Goal: Task Accomplishment & Management: Manage account settings

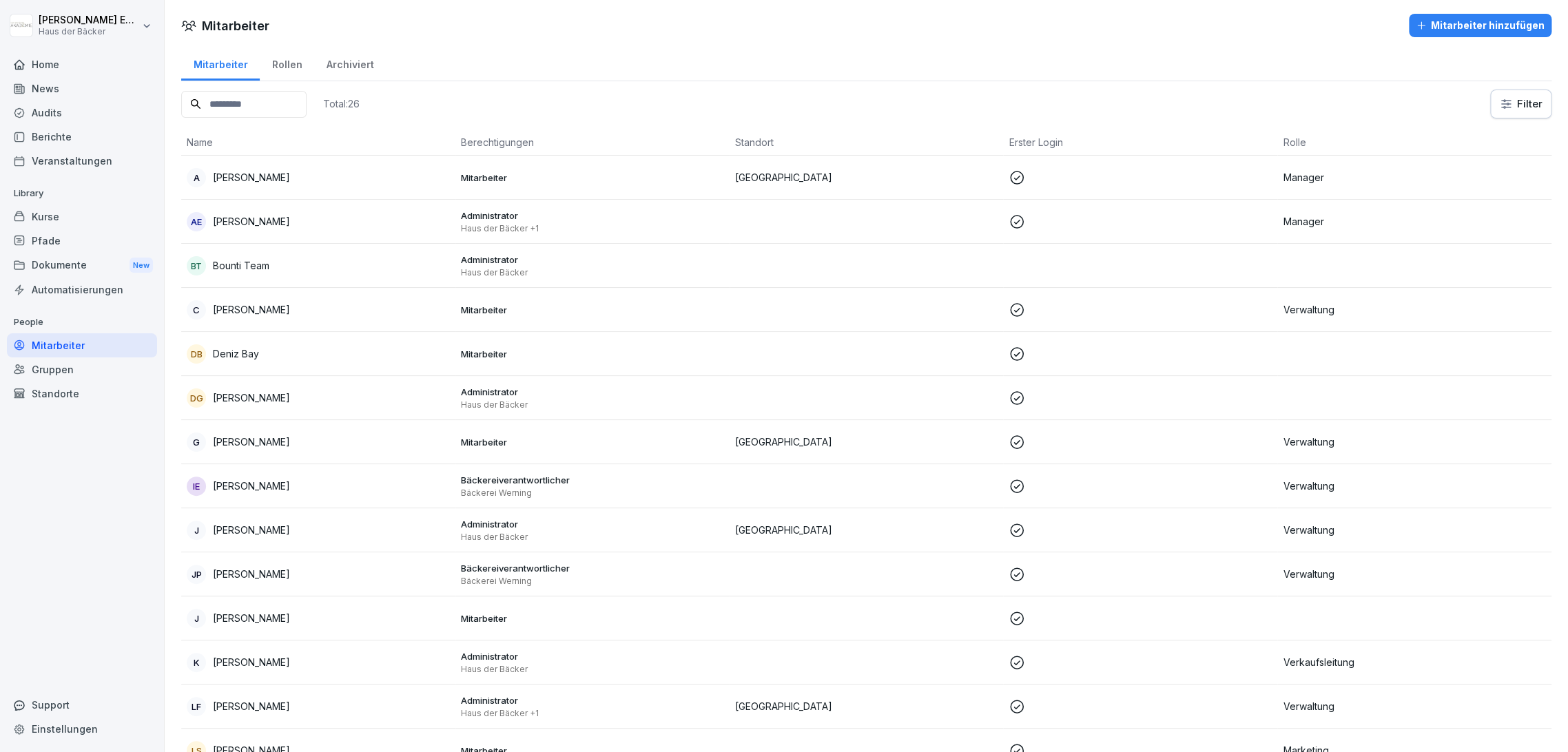
click at [66, 209] on div "Kurse" at bounding box center [82, 216] width 150 height 24
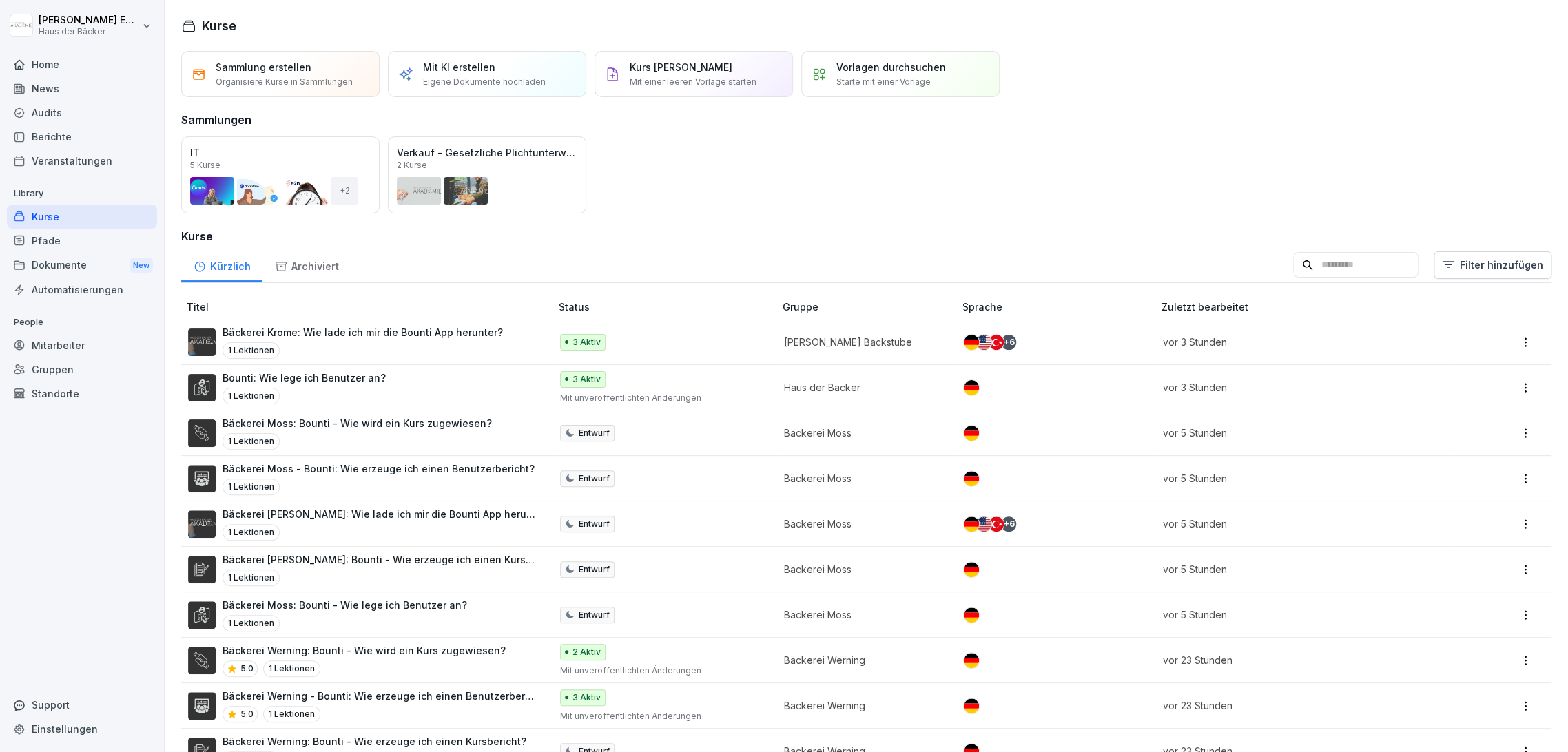
click at [30, 339] on div "Mitarbeiter" at bounding box center [82, 345] width 150 height 24
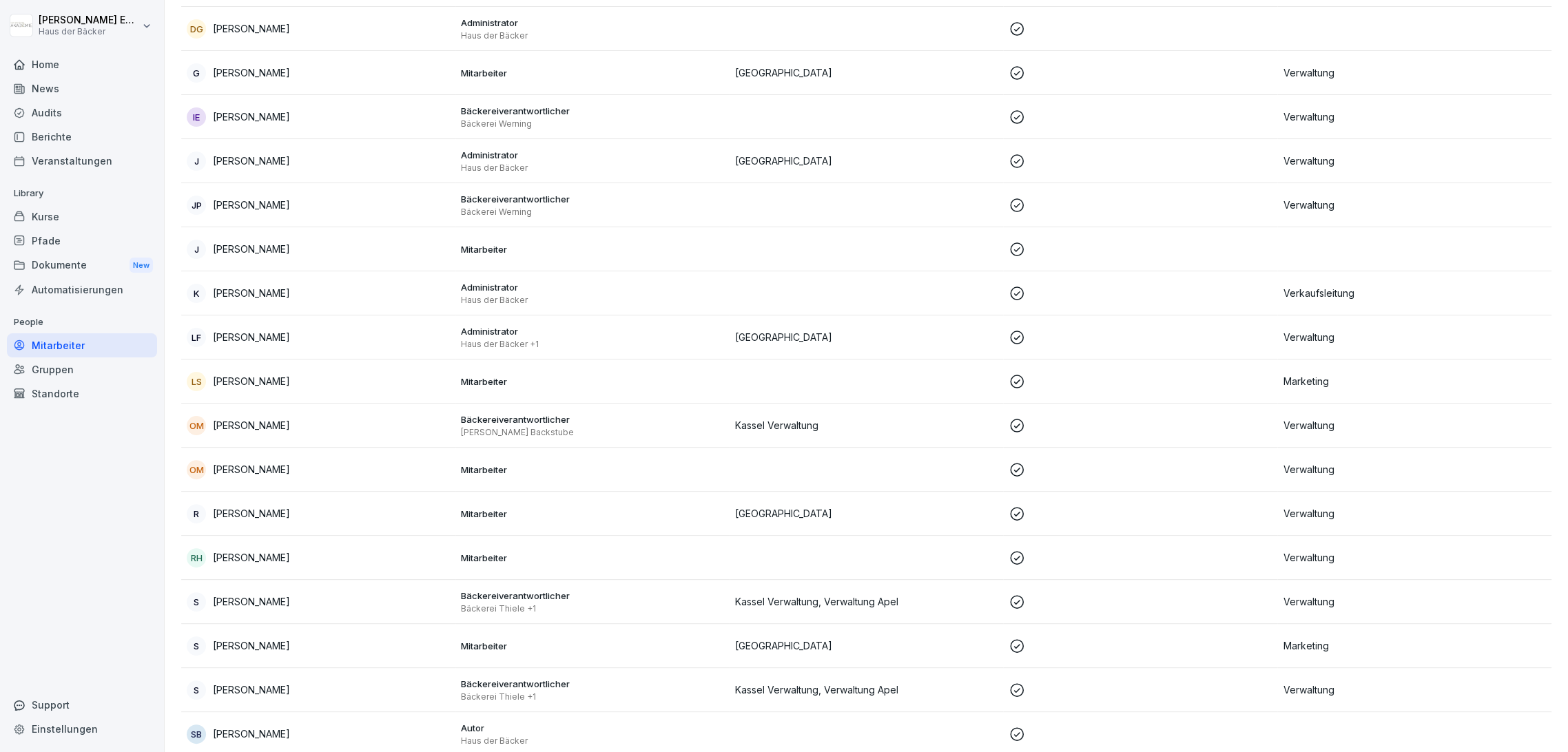
scroll to position [459, 0]
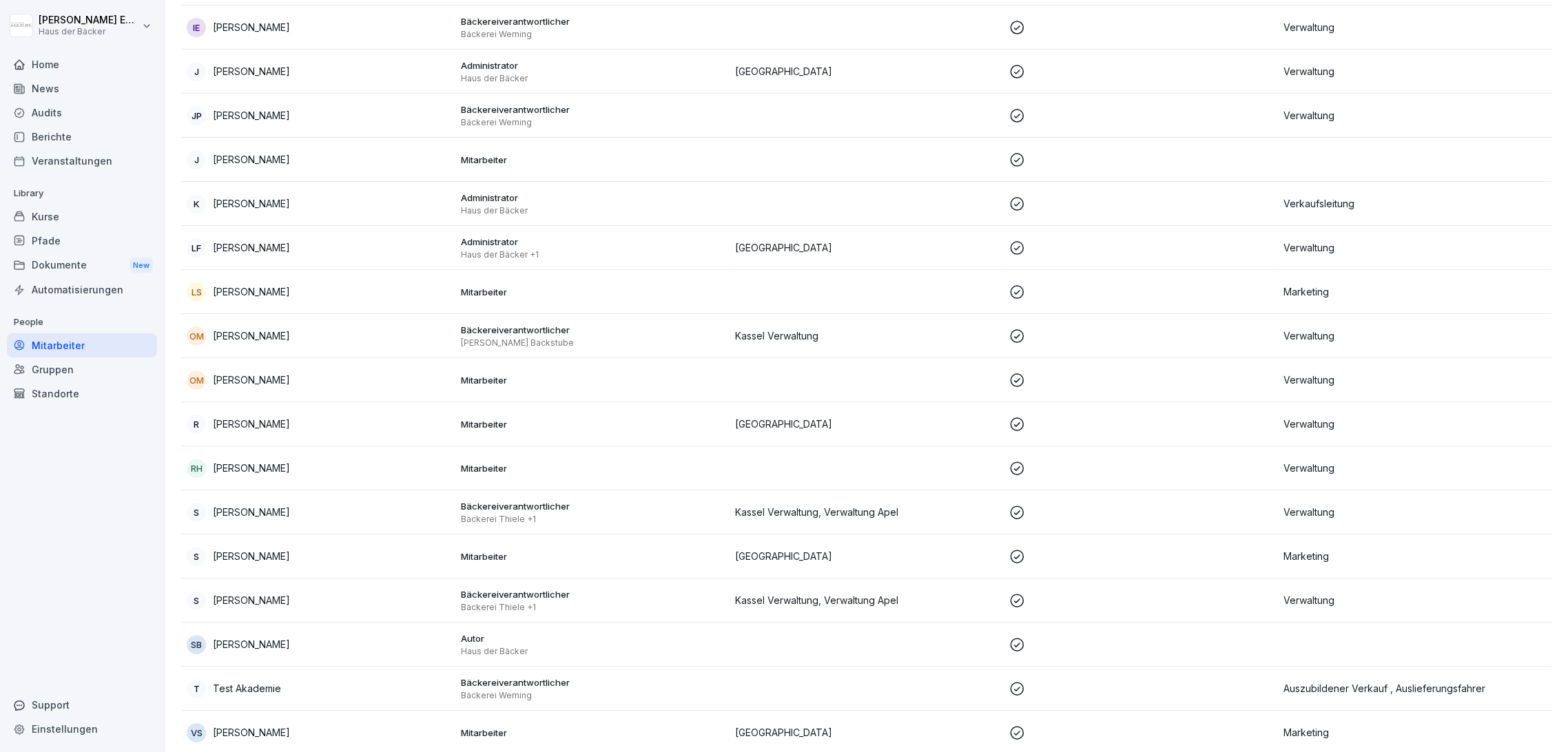
click at [421, 697] on td "T Test Akademie" at bounding box center [318, 688] width 274 height 44
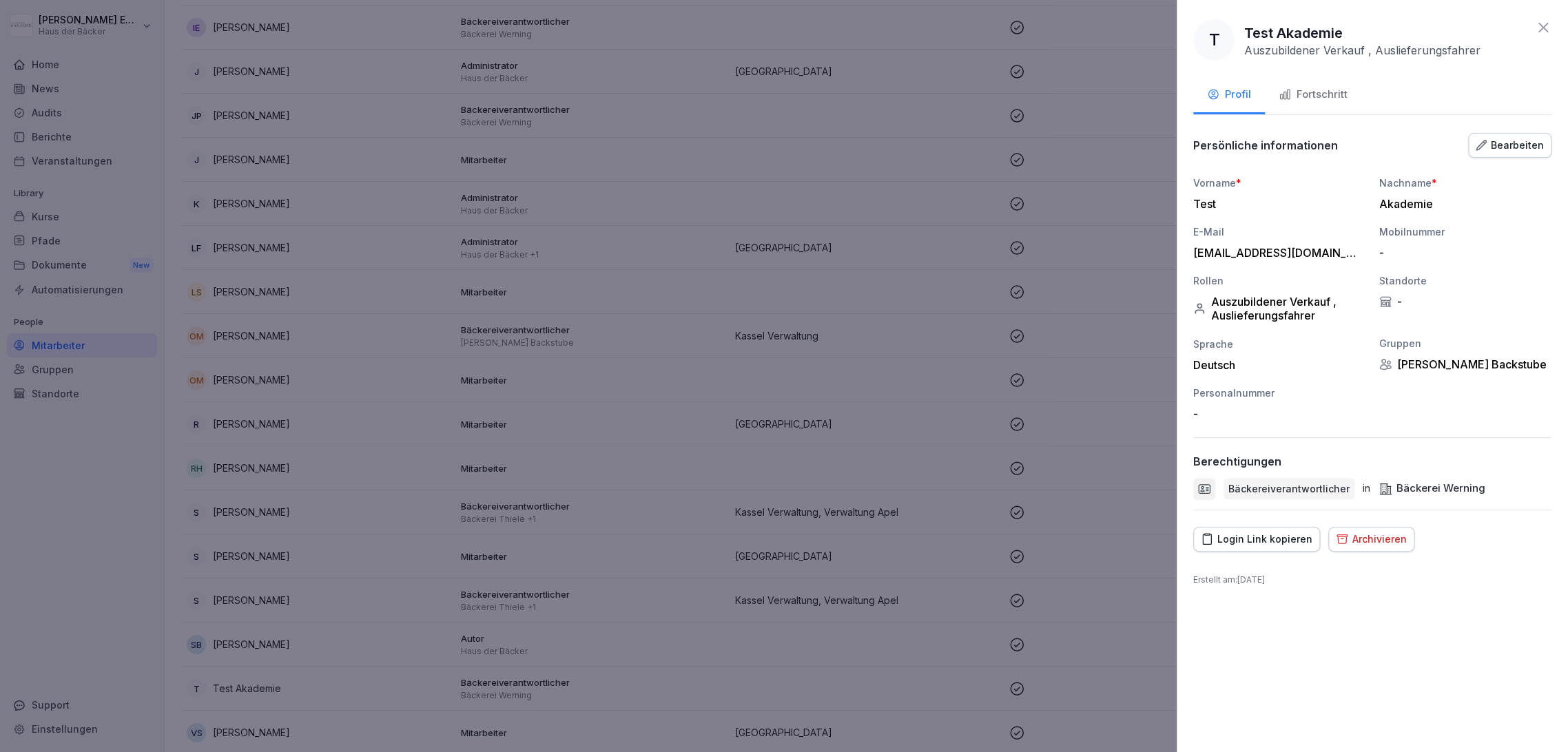
click at [1518, 142] on div "Bearbeiten" at bounding box center [1510, 145] width 68 height 16
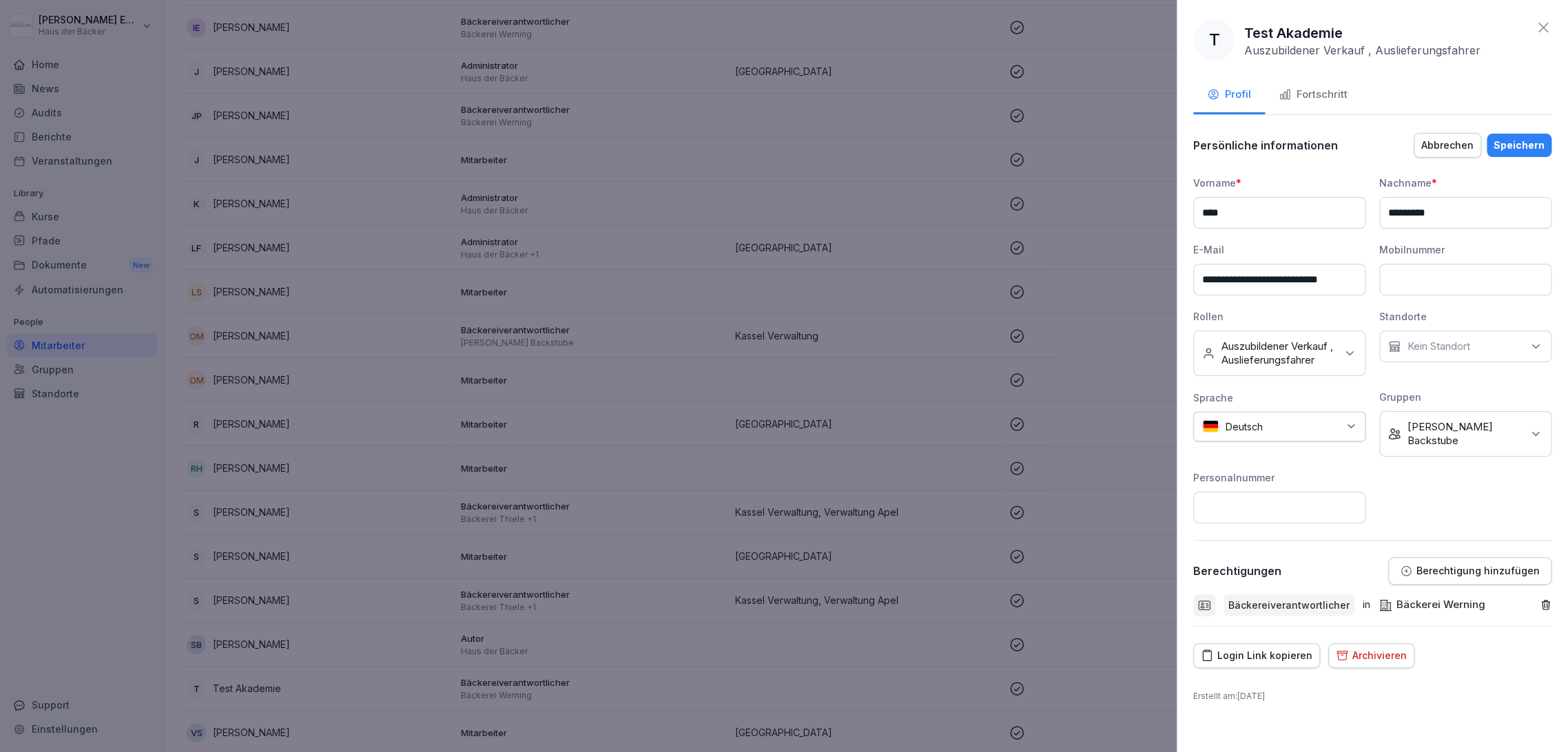
click at [1543, 601] on icon "button" at bounding box center [1546, 605] width 7 height 9
drag, startPoint x: 1508, startPoint y: 530, endPoint x: 1508, endPoint y: 538, distance: 8.0
click at [1509, 531] on div "**********" at bounding box center [1373, 358] width 358 height 454
click at [1504, 566] on p "Berechtigung hinzufügen" at bounding box center [1478, 571] width 123 height 11
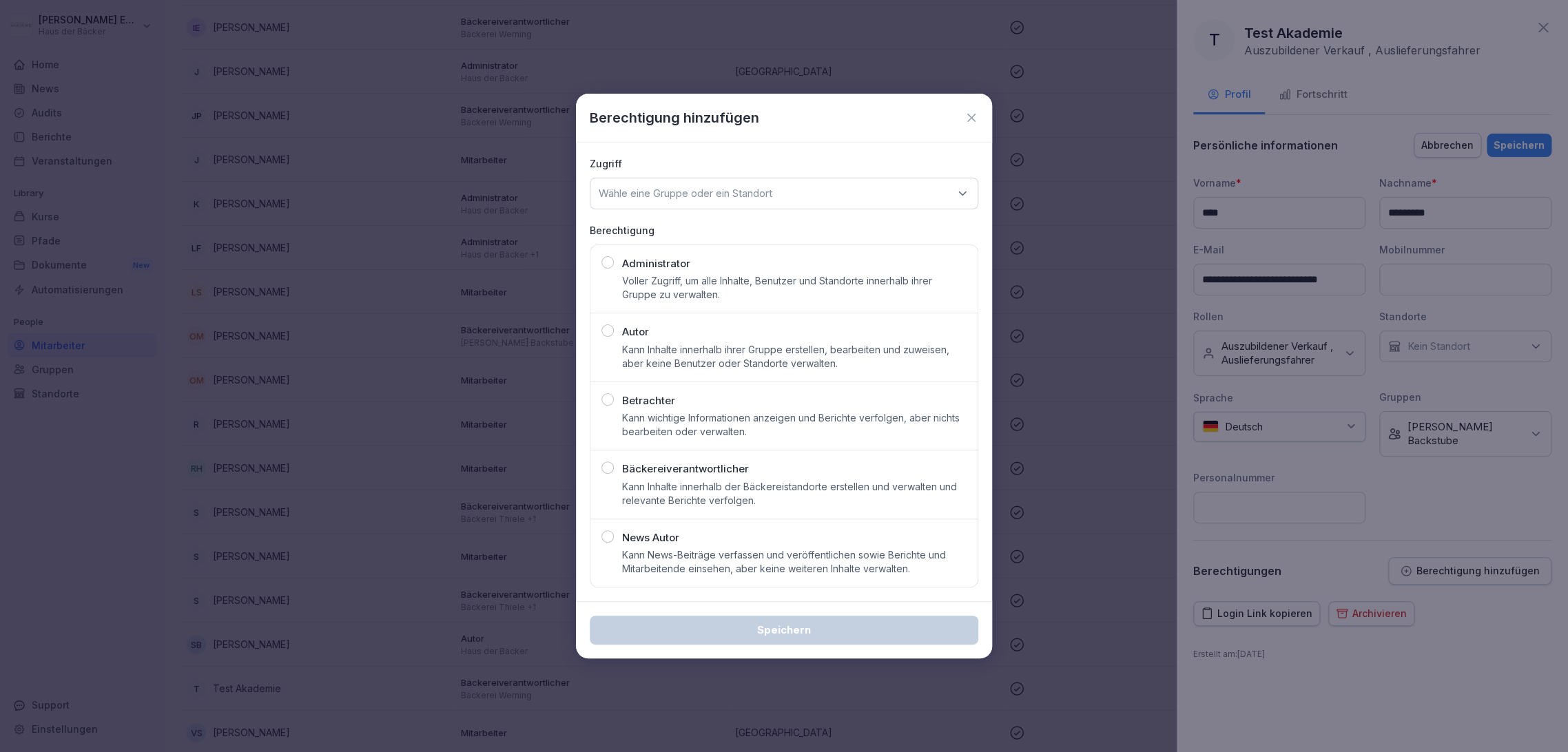
click at [914, 186] on div "Wähle eine Gruppe oder ein Standort" at bounding box center [784, 193] width 389 height 32
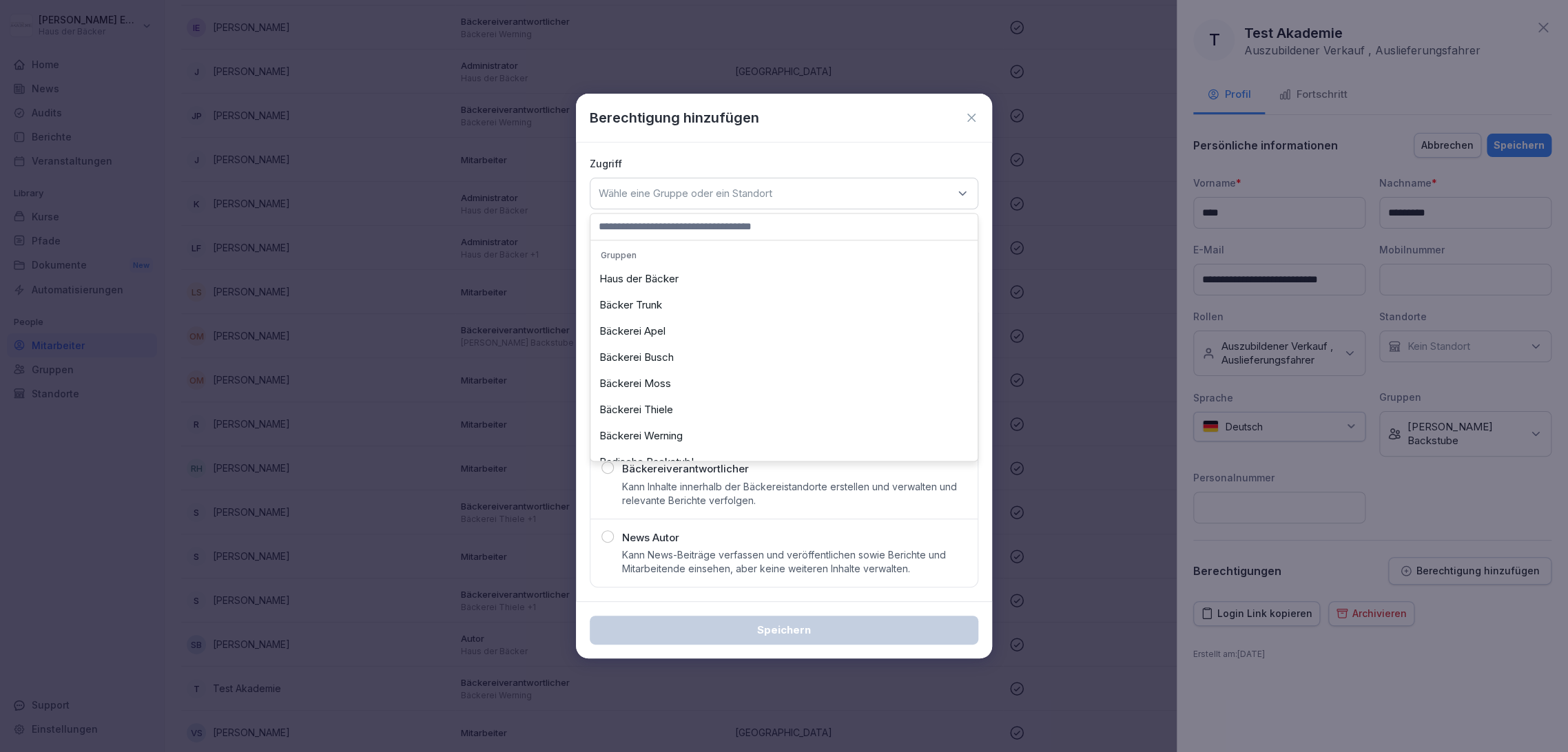
click at [847, 373] on div "Bäckerei Moss" at bounding box center [784, 383] width 381 height 26
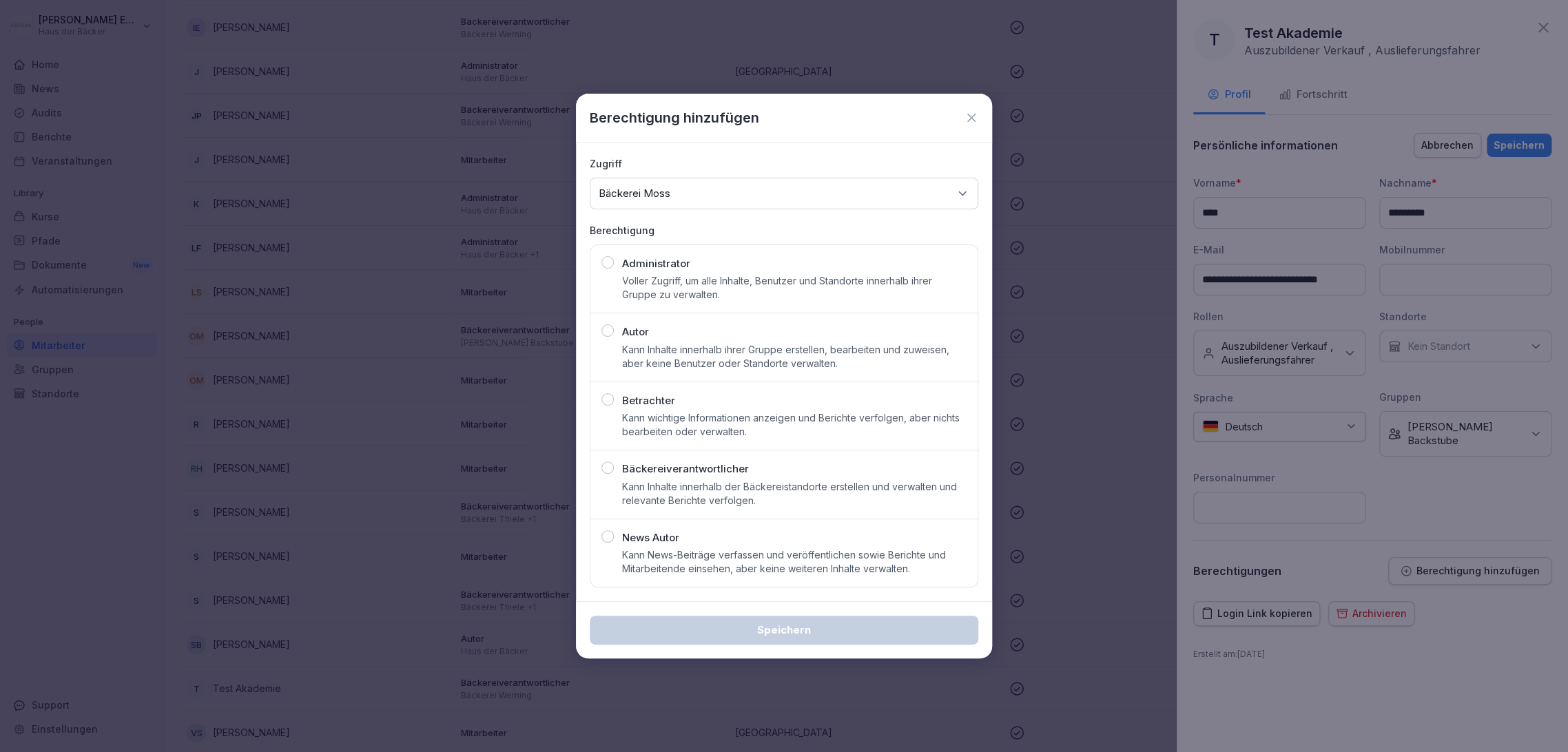
click at [798, 495] on p "Kann Inhalte innerhalb der Bäckereistandorte erstellen und verwalten und releva…" at bounding box center [794, 494] width 344 height 27
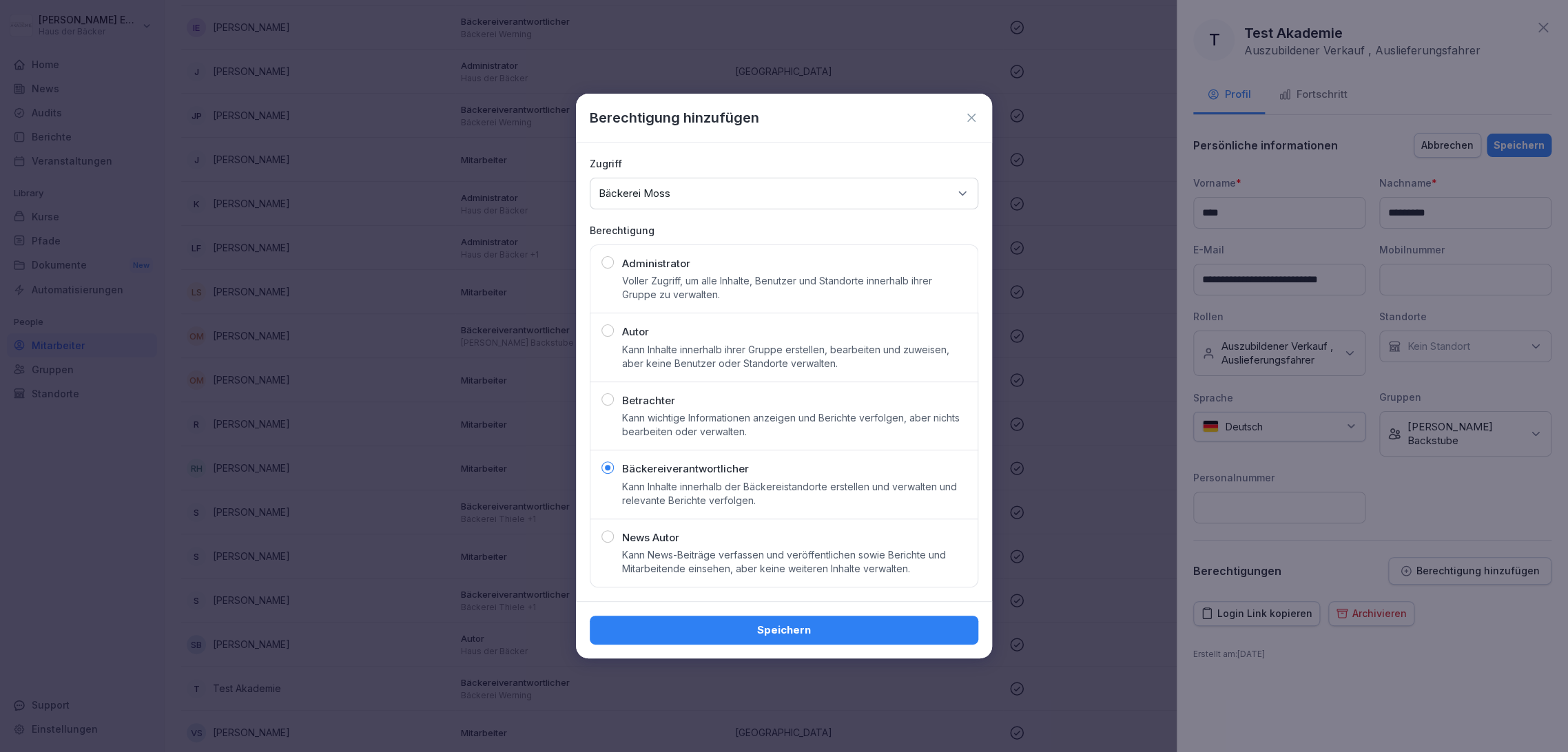
click at [806, 636] on div "Speichern" at bounding box center [784, 630] width 366 height 16
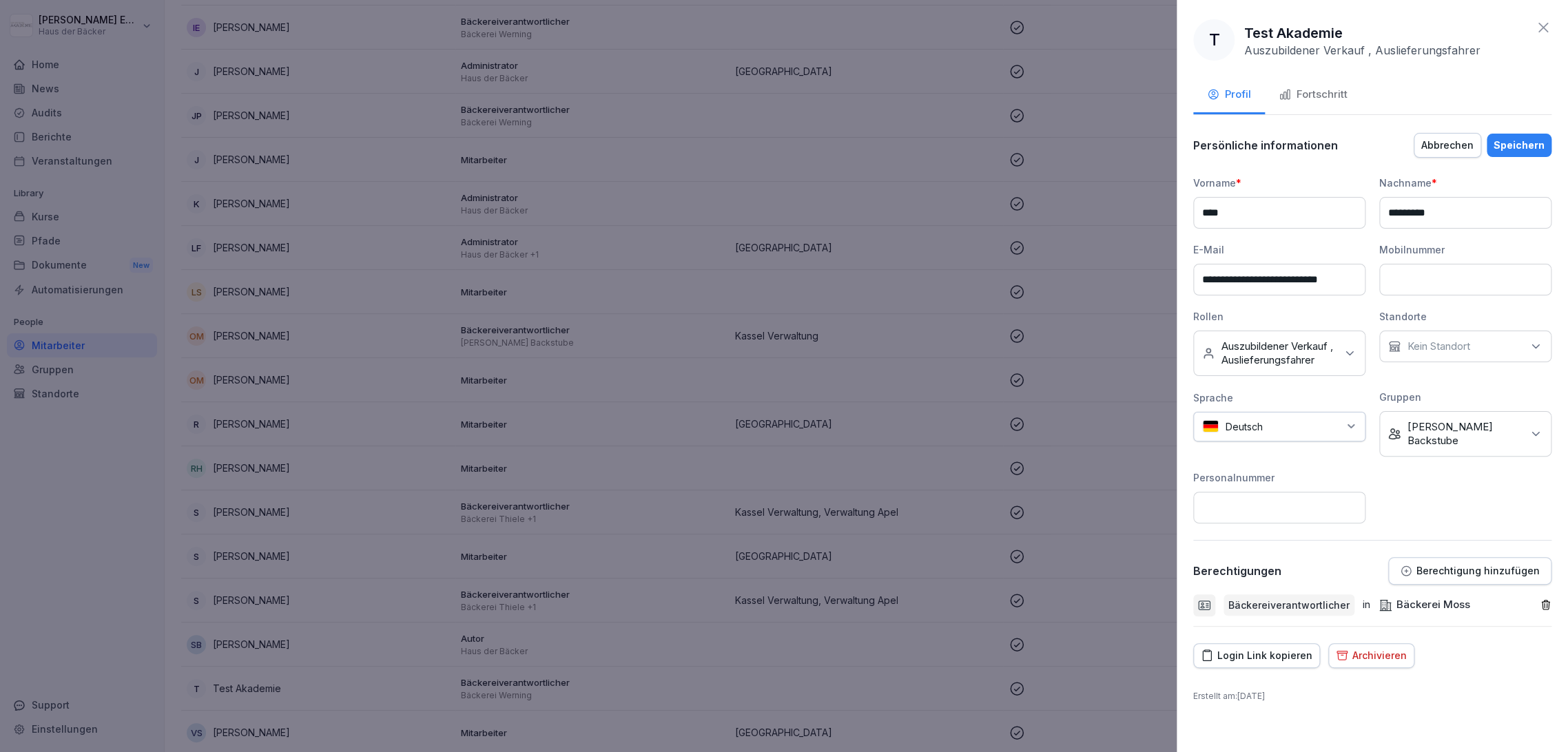
click at [1324, 346] on p "Auszubildener Verkauf , Auslieferungsfahrer" at bounding box center [1279, 353] width 114 height 27
click at [1399, 499] on div "**********" at bounding box center [1373, 349] width 358 height 348
click at [1454, 436] on div "Keine Gruppe [PERSON_NAME] Backstube" at bounding box center [1466, 433] width 173 height 46
click at [1461, 561] on label "[PERSON_NAME] Backstube" at bounding box center [1478, 568] width 139 height 13
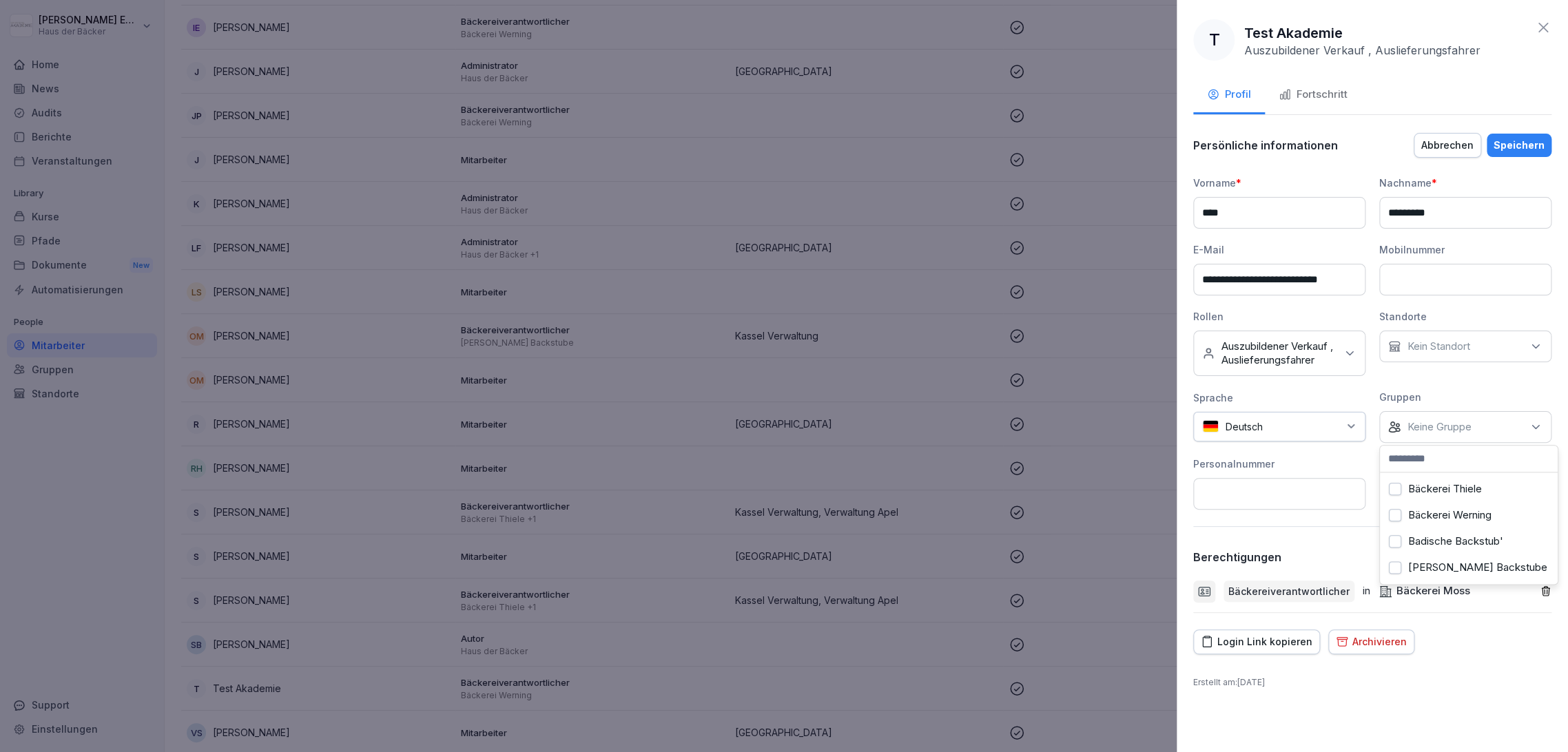
scroll to position [66, 0]
click at [1461, 527] on label "Bäckerei Moss" at bounding box center [1444, 527] width 71 height 13
click at [1358, 526] on div "**********" at bounding box center [1373, 371] width 358 height 481
click at [1407, 277] on input at bounding box center [1466, 279] width 173 height 32
click at [1412, 342] on p "Kein Standort" at bounding box center [1439, 346] width 63 height 14
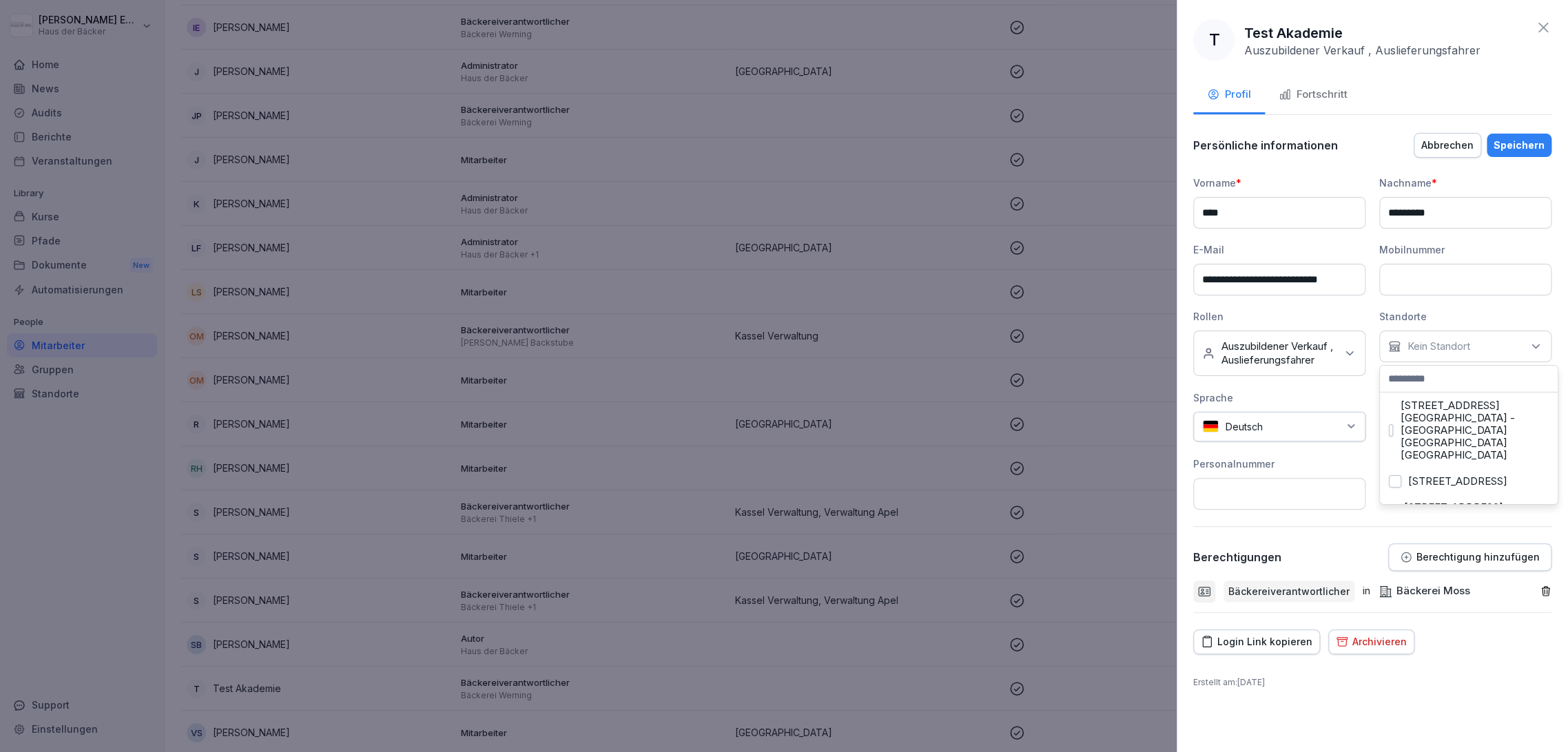
scroll to position [2831, 0]
click at [1333, 485] on input at bounding box center [1279, 494] width 173 height 32
click at [1533, 141] on div "Speichern" at bounding box center [1520, 145] width 51 height 16
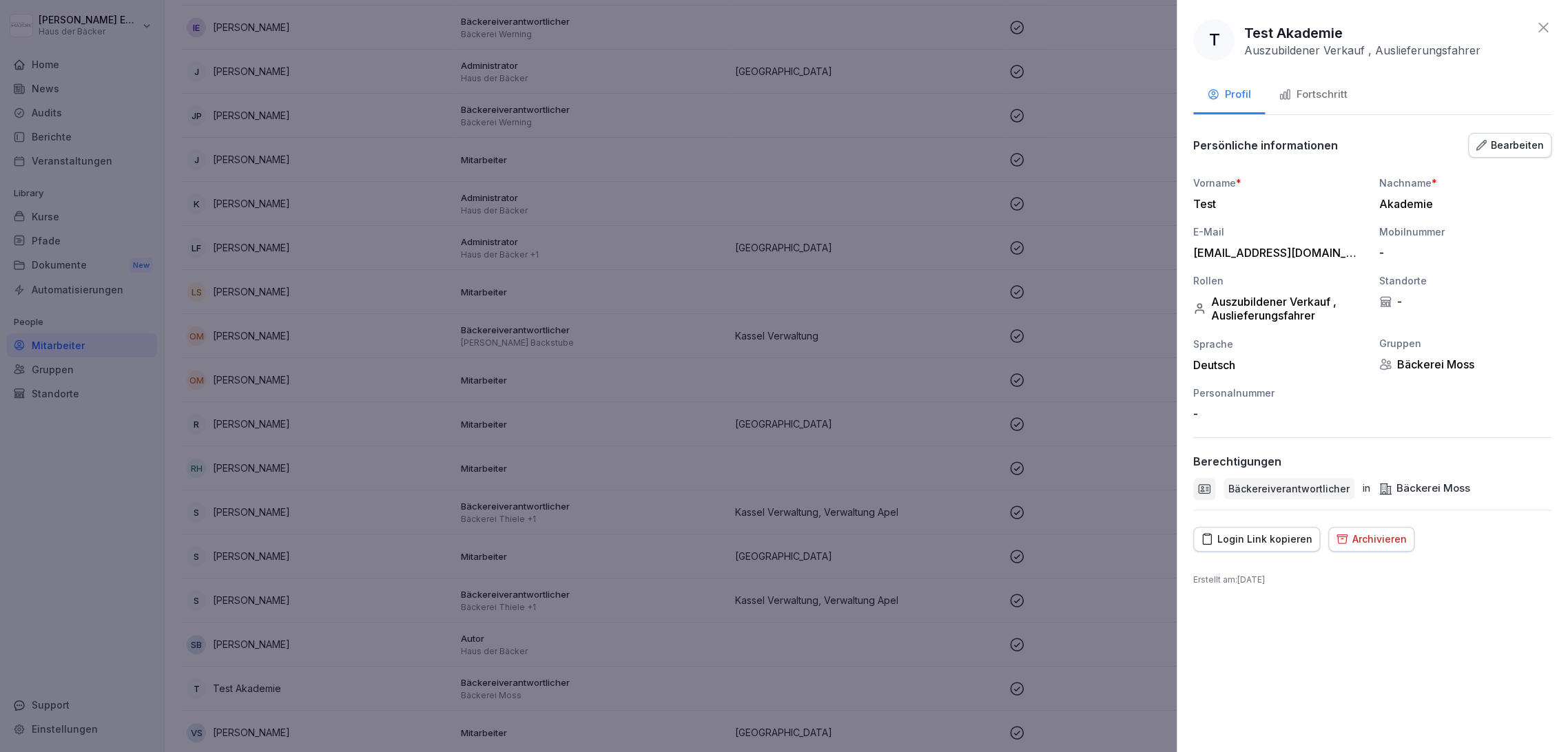
click at [1540, 32] on icon at bounding box center [1543, 27] width 16 height 16
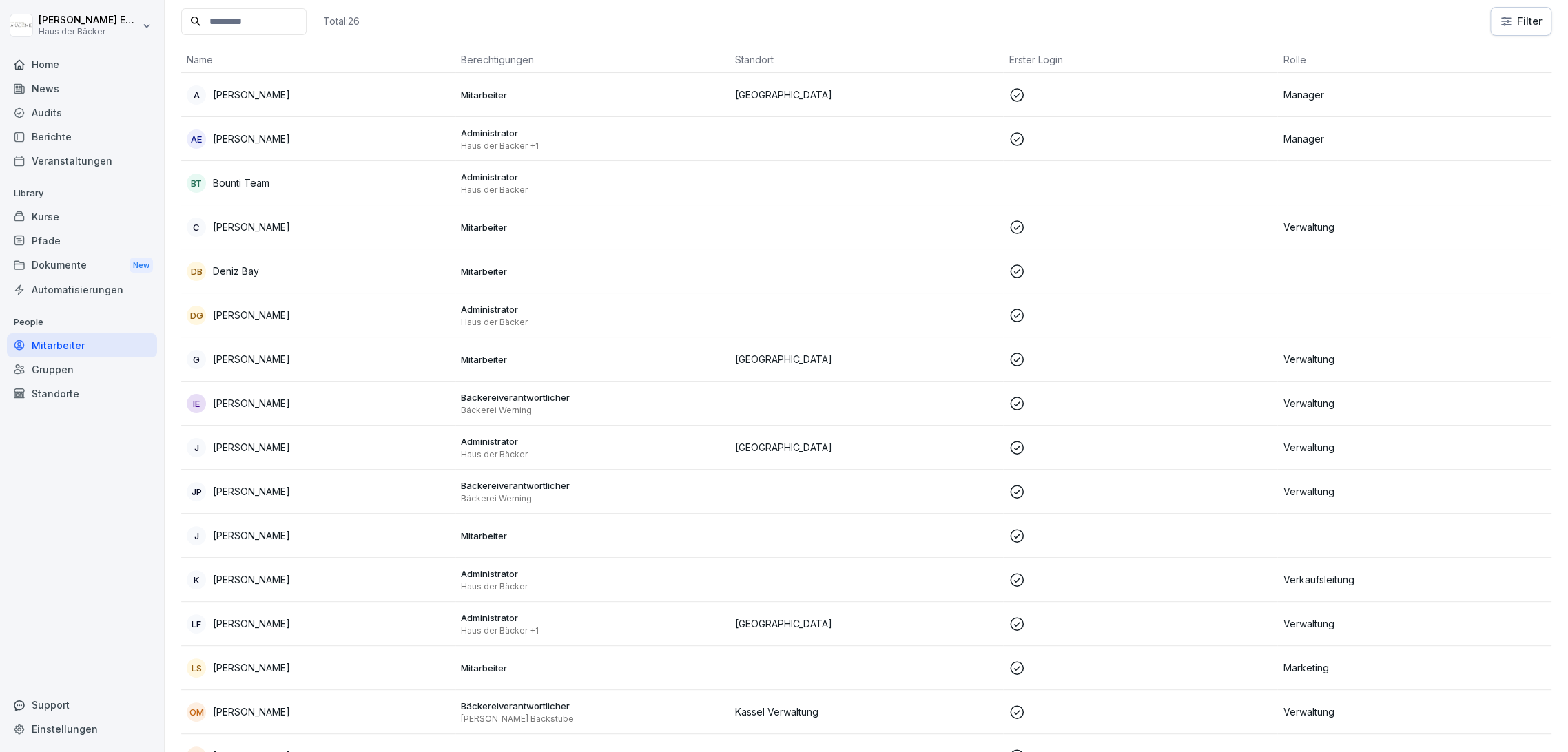
scroll to position [0, 0]
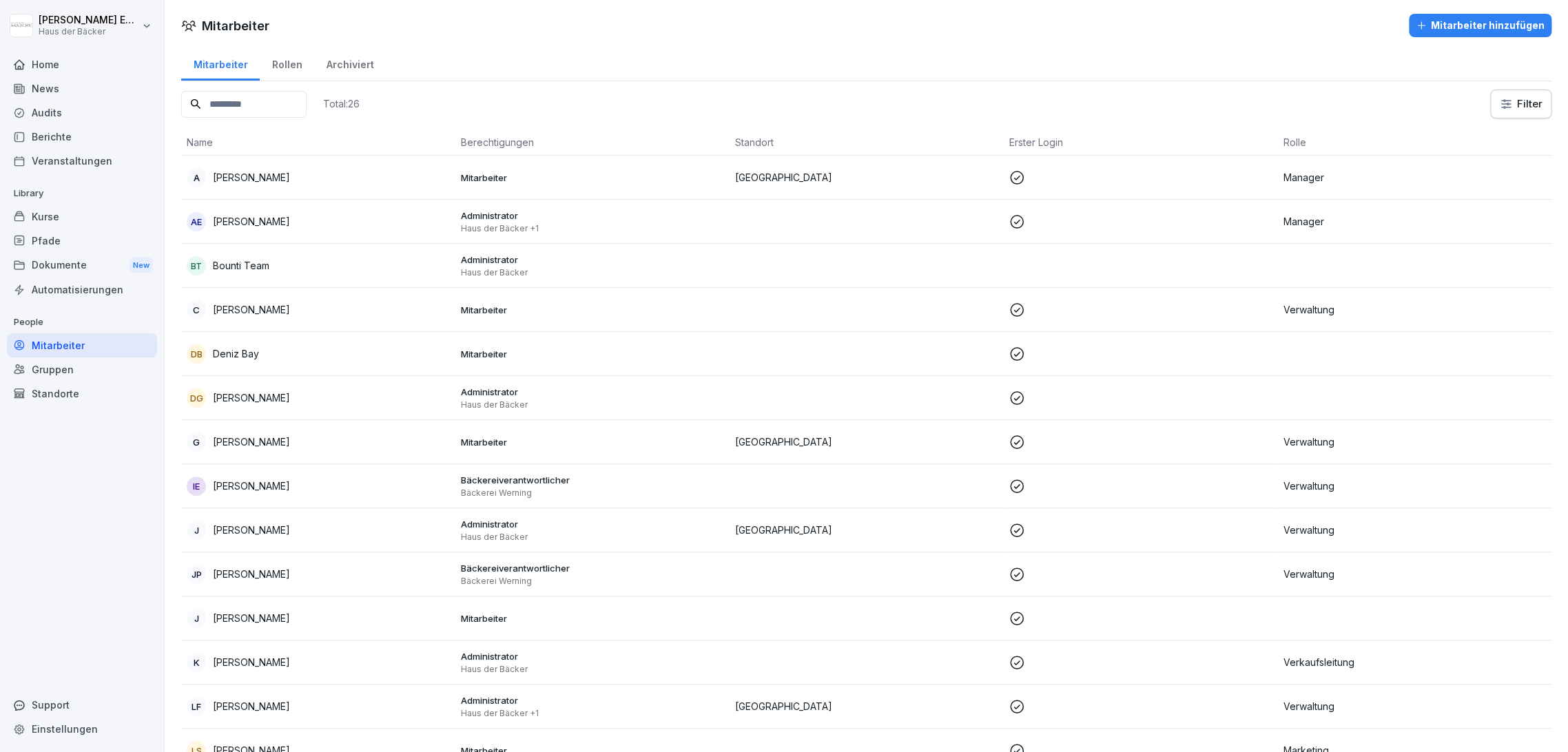
click at [35, 321] on p "People" at bounding box center [82, 322] width 150 height 22
click at [41, 339] on div "Mitarbeiter" at bounding box center [82, 345] width 150 height 24
click at [100, 87] on div "News" at bounding box center [82, 89] width 150 height 24
click at [93, 59] on div "Home" at bounding box center [82, 64] width 150 height 24
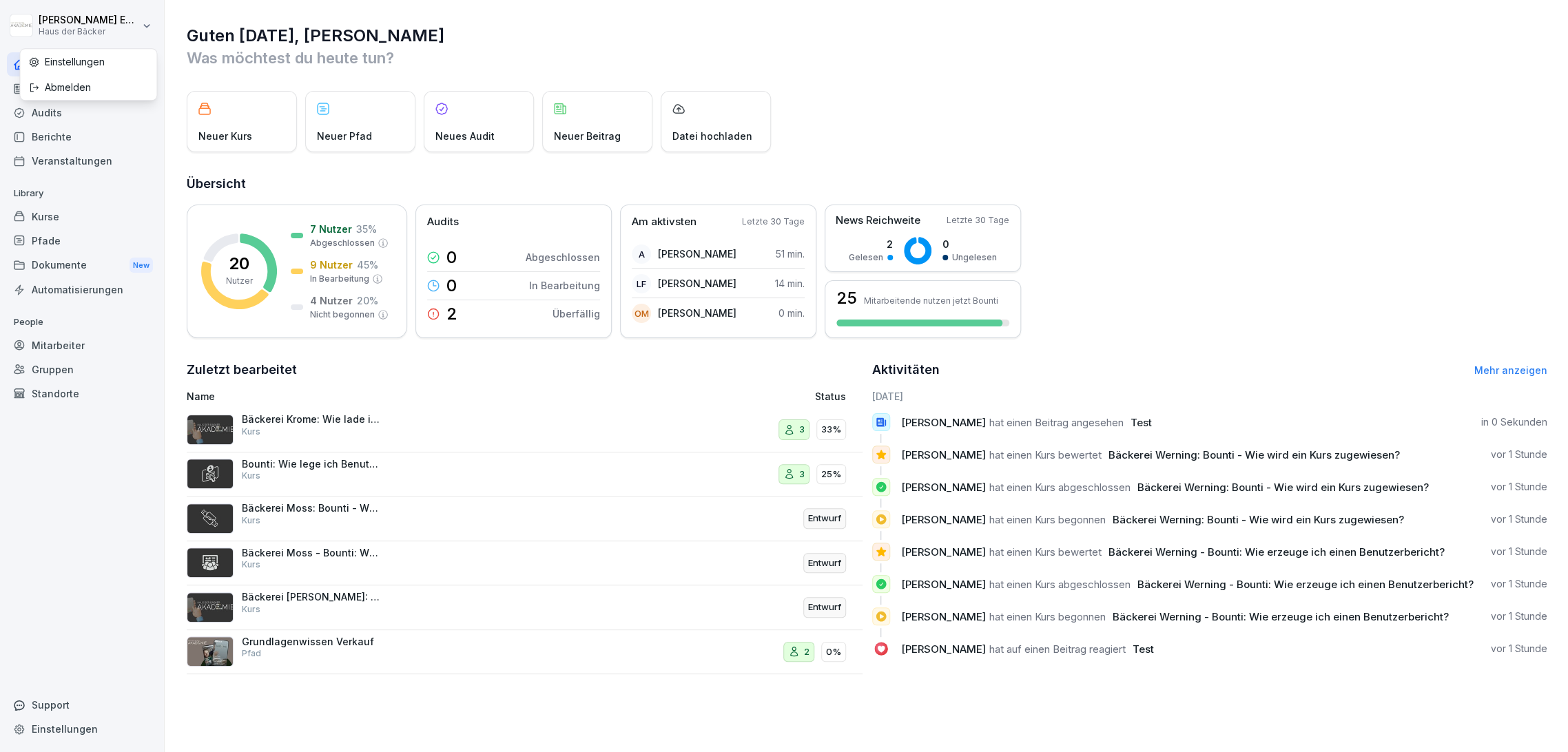
click at [98, 35] on html "[PERSON_NAME] Haus der Bäcker Home News Audits Berichte Veranstaltungen Library…" at bounding box center [784, 376] width 1568 height 752
click at [102, 87] on div "Abmelden" at bounding box center [88, 87] width 136 height 26
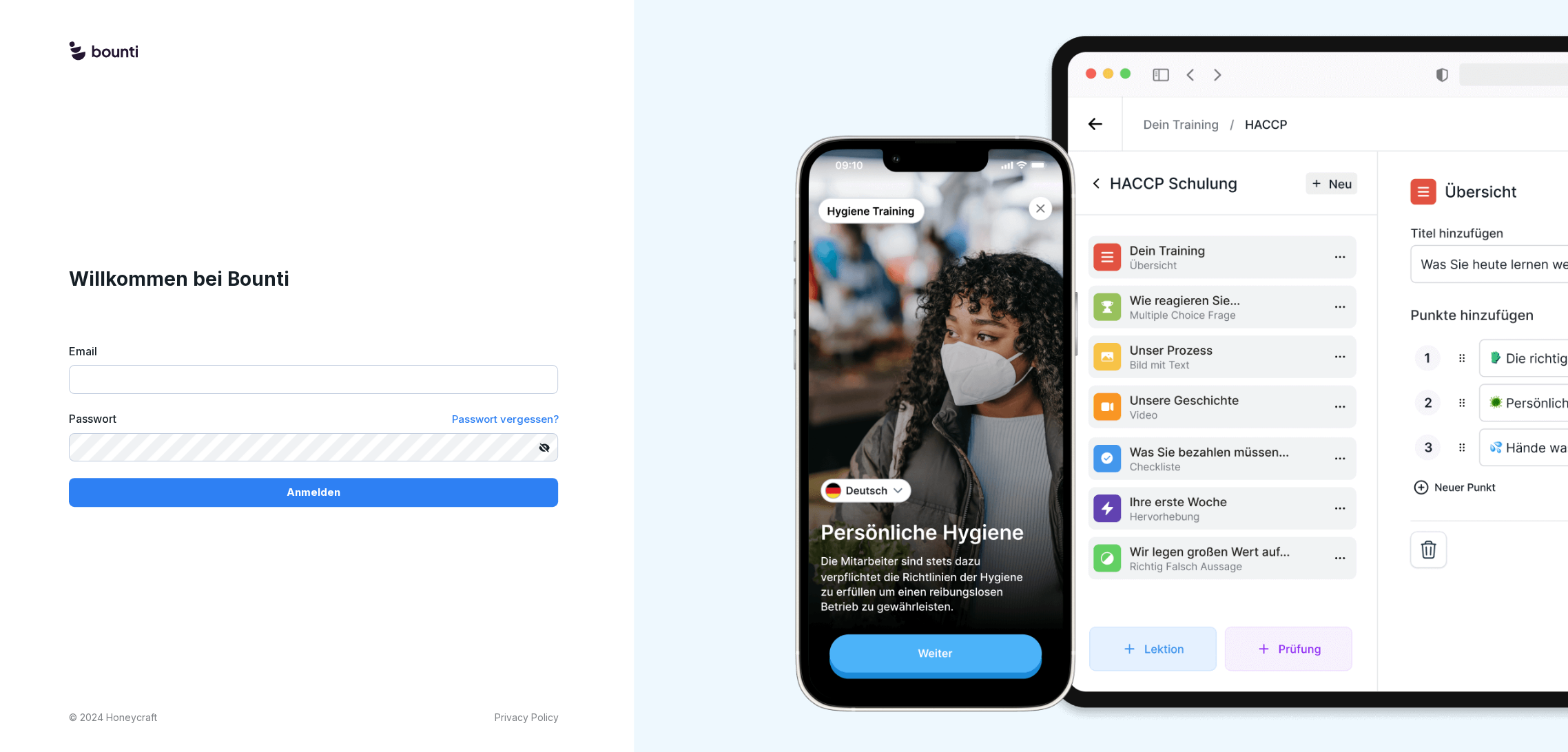
click at [185, 381] on input "Email" at bounding box center [313, 380] width 489 height 29
click at [159, 390] on input "Email" at bounding box center [313, 380] width 489 height 29
type input "**********"
click at [276, 488] on div "Anmelden" at bounding box center [314, 492] width 468 height 16
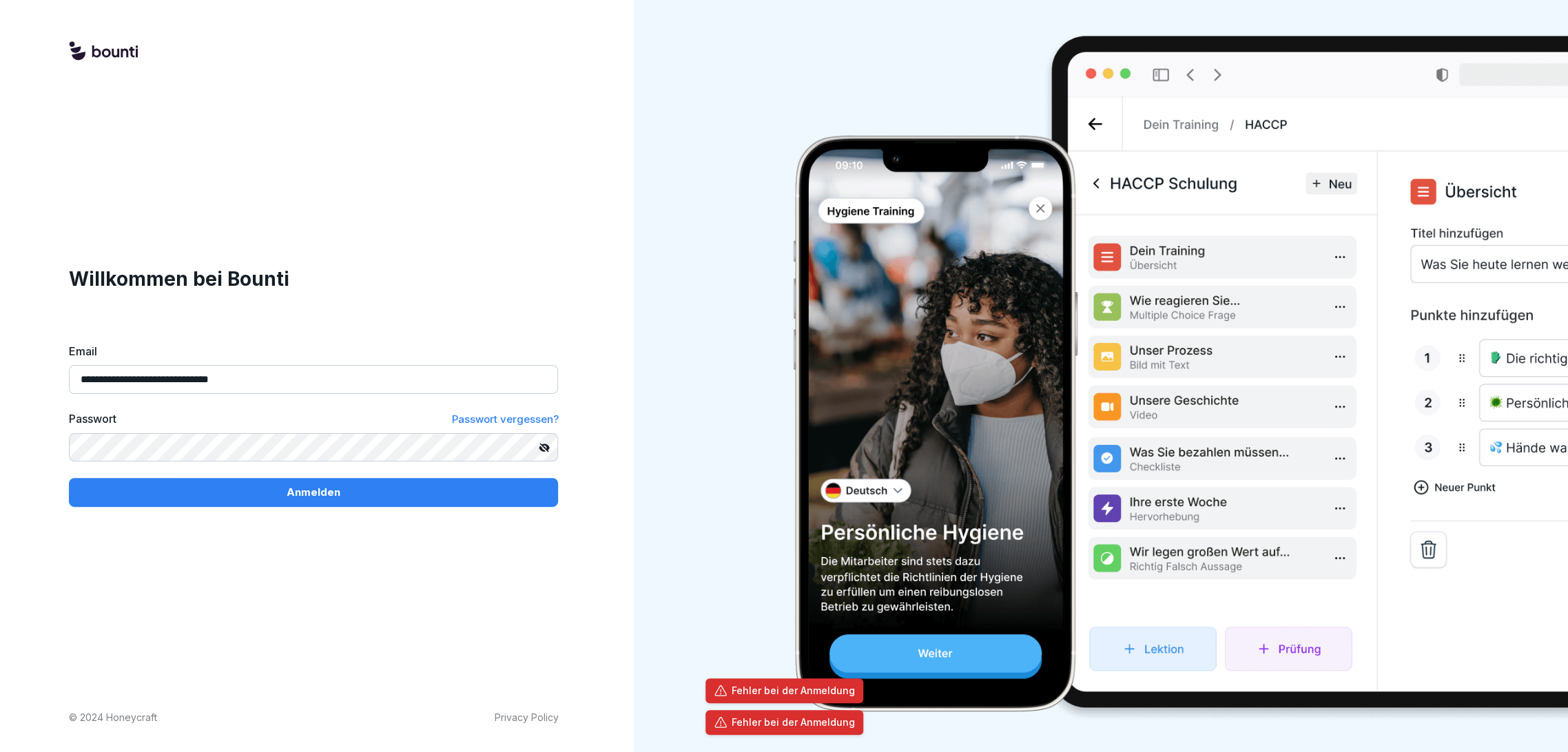
click at [279, 380] on input "**********" at bounding box center [313, 380] width 489 height 29
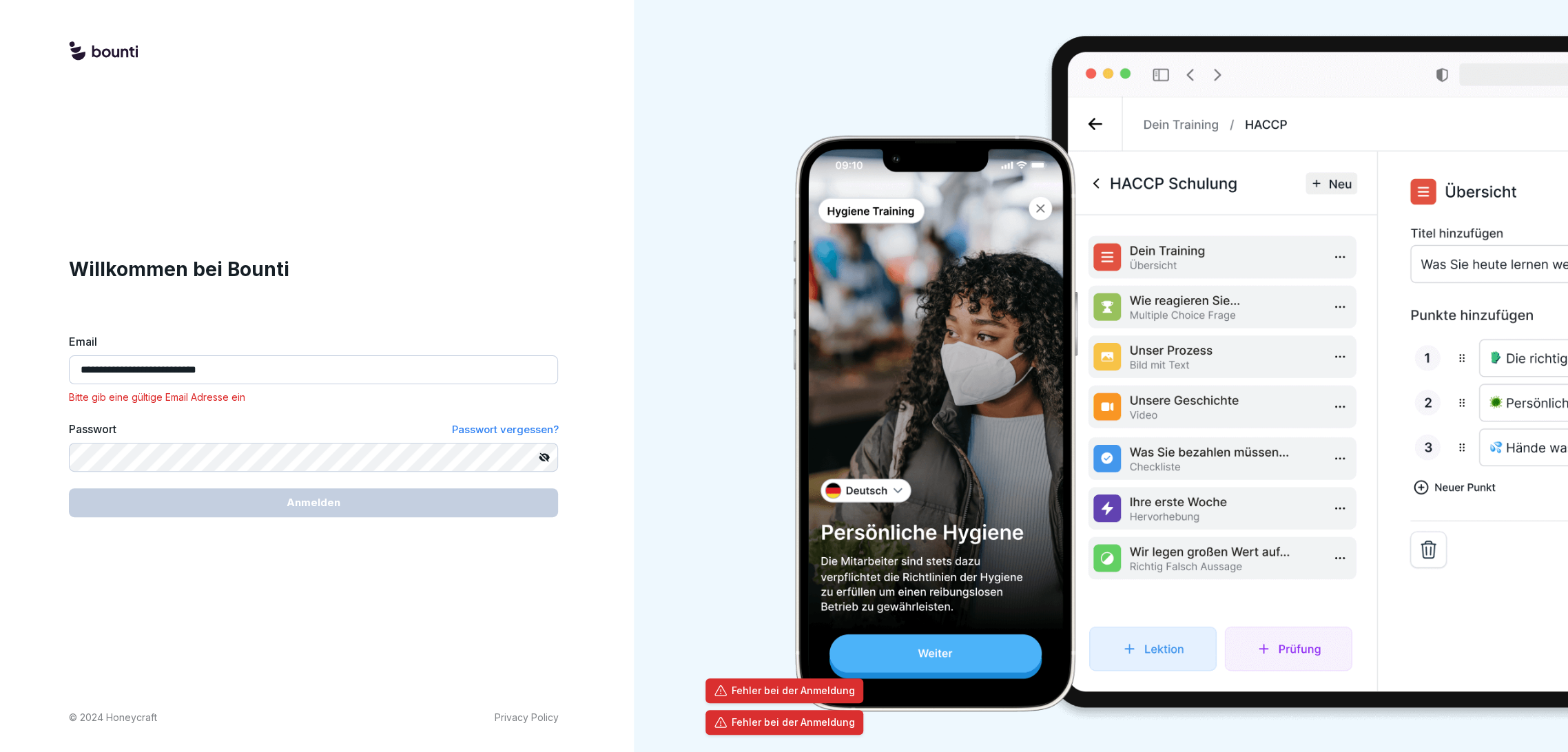
type input "**********"
